Goal: Task Accomplishment & Management: Use online tool/utility

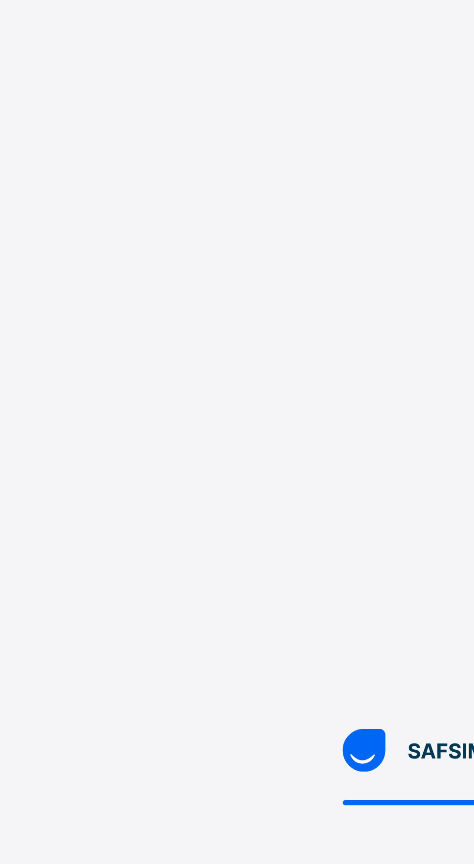
click at [17, 483] on div at bounding box center [237, 432] width 474 height 864
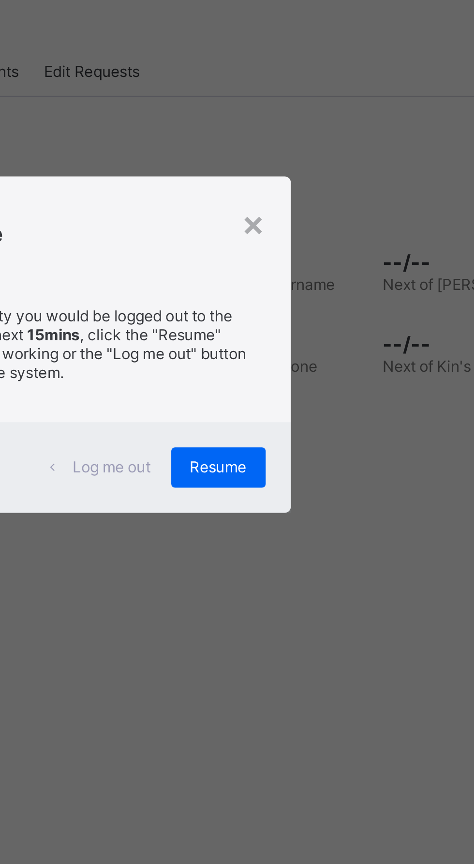
click at [320, 462] on div "Due to inactivity you would be logged out to the system in the next 15mins , cl…" at bounding box center [237, 434] width 166 height 55
click at [311, 487] on div "Resume" at bounding box center [293, 479] width 36 height 15
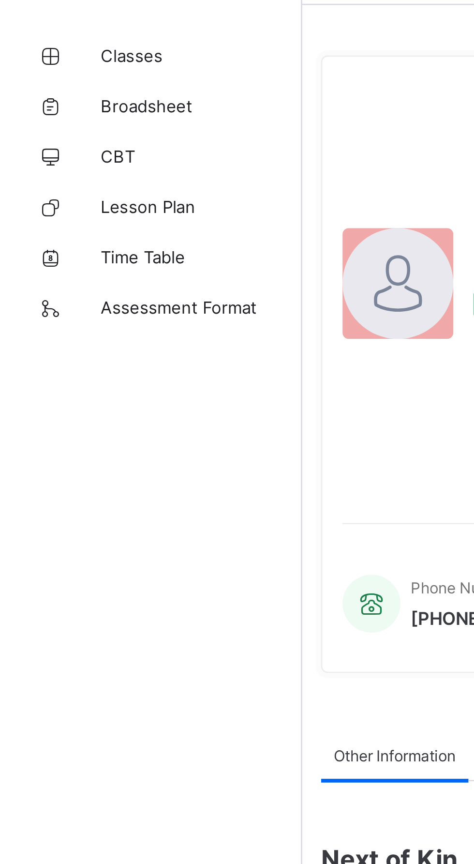
click at [59, 121] on link "Lesson Plan" at bounding box center [58, 116] width 116 height 19
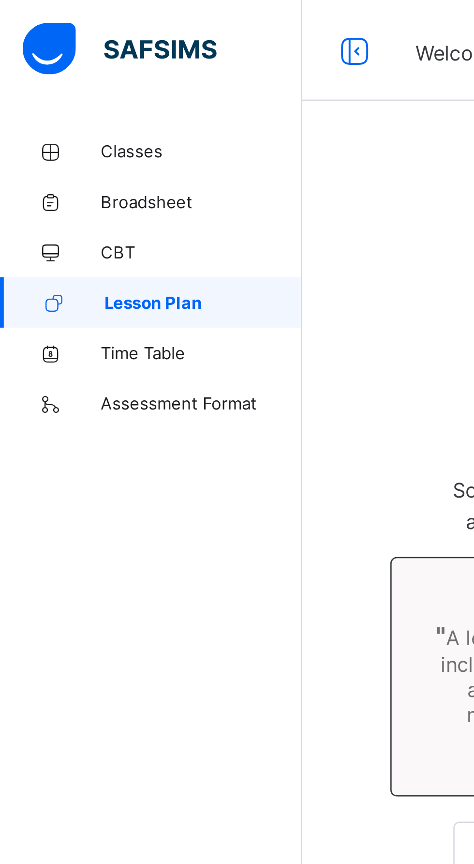
click at [76, 118] on span "Lesson Plan" at bounding box center [78, 116] width 76 height 8
click at [76, 116] on span "Lesson Plan" at bounding box center [78, 116] width 76 height 8
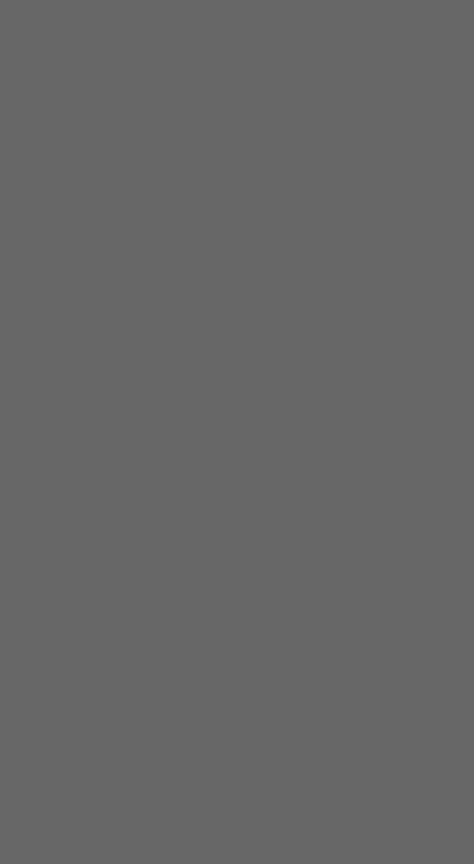
click at [311, 487] on div "Resume" at bounding box center [293, 479] width 36 height 15
